Goal: Information Seeking & Learning: Learn about a topic

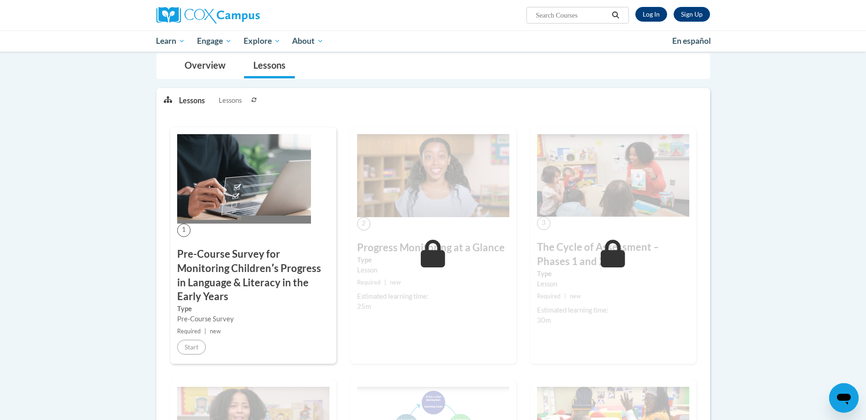
scroll to position [47, 0]
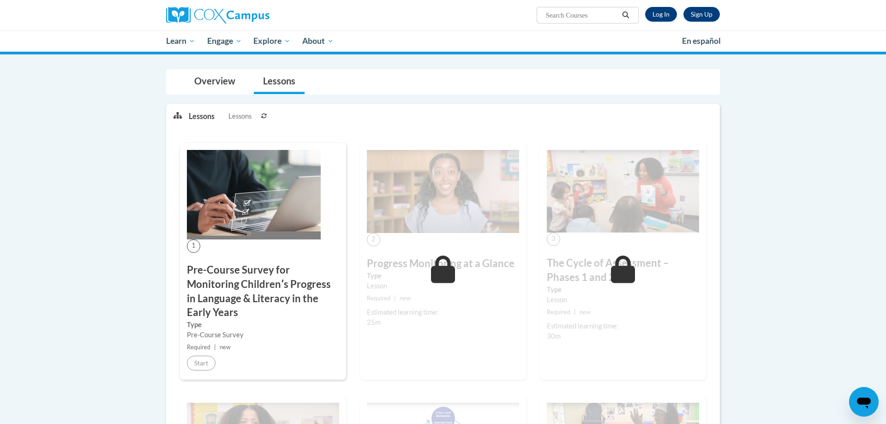
scroll to position [94, 0]
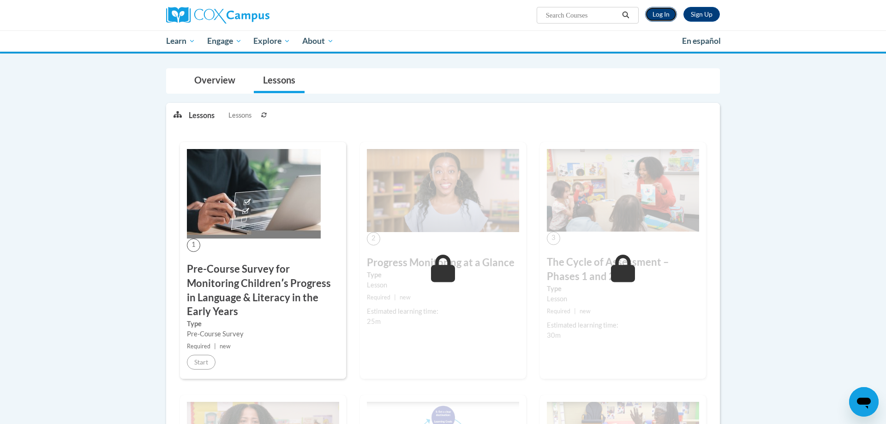
click at [662, 17] on link "Log In" at bounding box center [661, 14] width 32 height 15
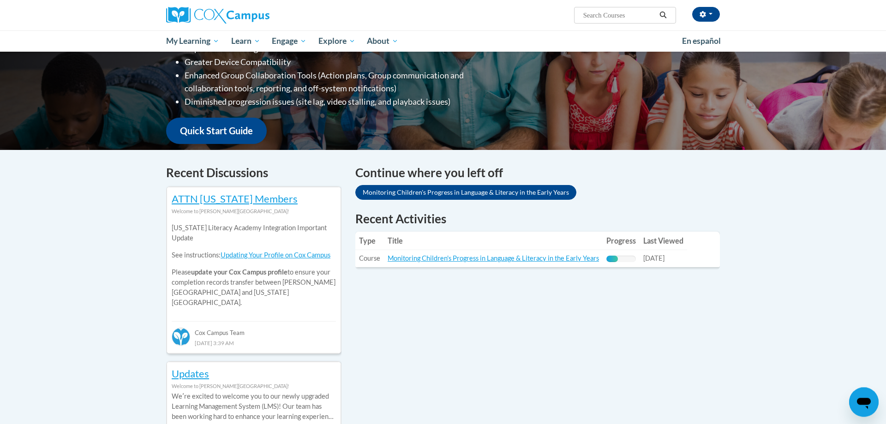
scroll to position [188, 0]
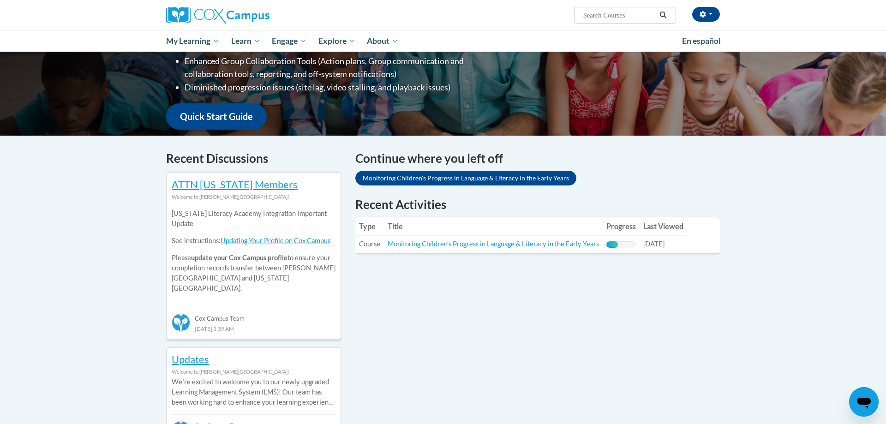
click at [509, 250] on td "Title: Monitoring Children's Progress in Language & Literacy in the Early Years" at bounding box center [493, 244] width 219 height 17
click at [509, 242] on link "Monitoring Children's Progress in Language & Literacy in the Early Years" at bounding box center [493, 244] width 211 height 8
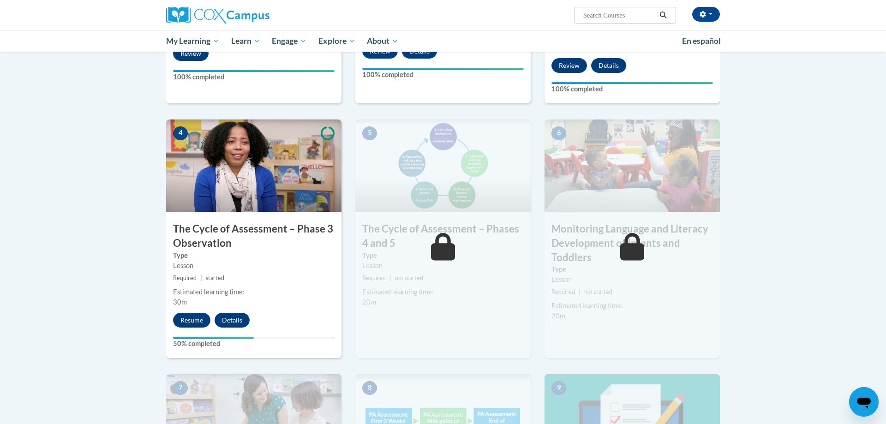
scroll to position [424, 0]
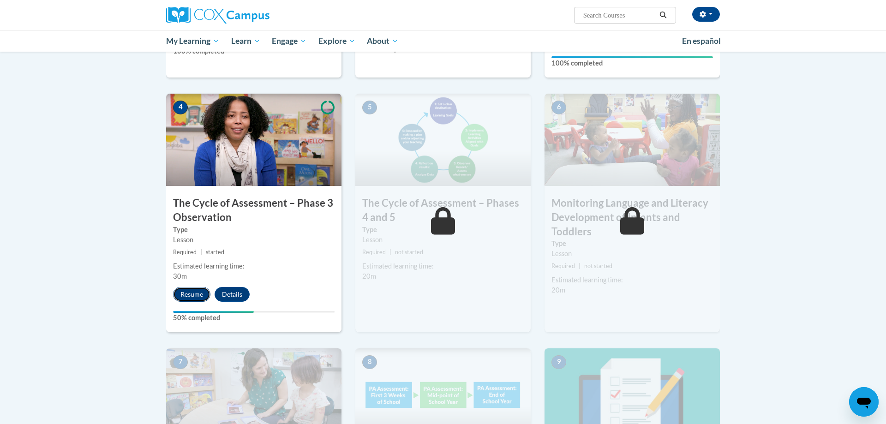
click at [194, 291] on button "Resume" at bounding box center [191, 294] width 37 height 15
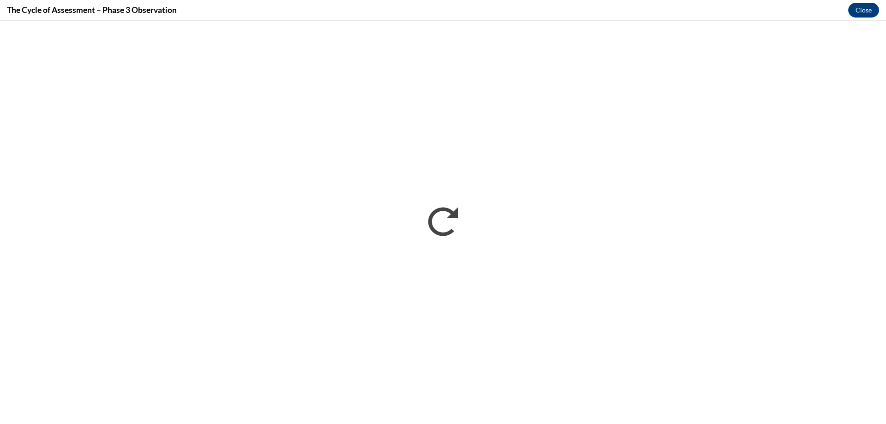
scroll to position [0, 0]
